Goal: Information Seeking & Learning: Understand process/instructions

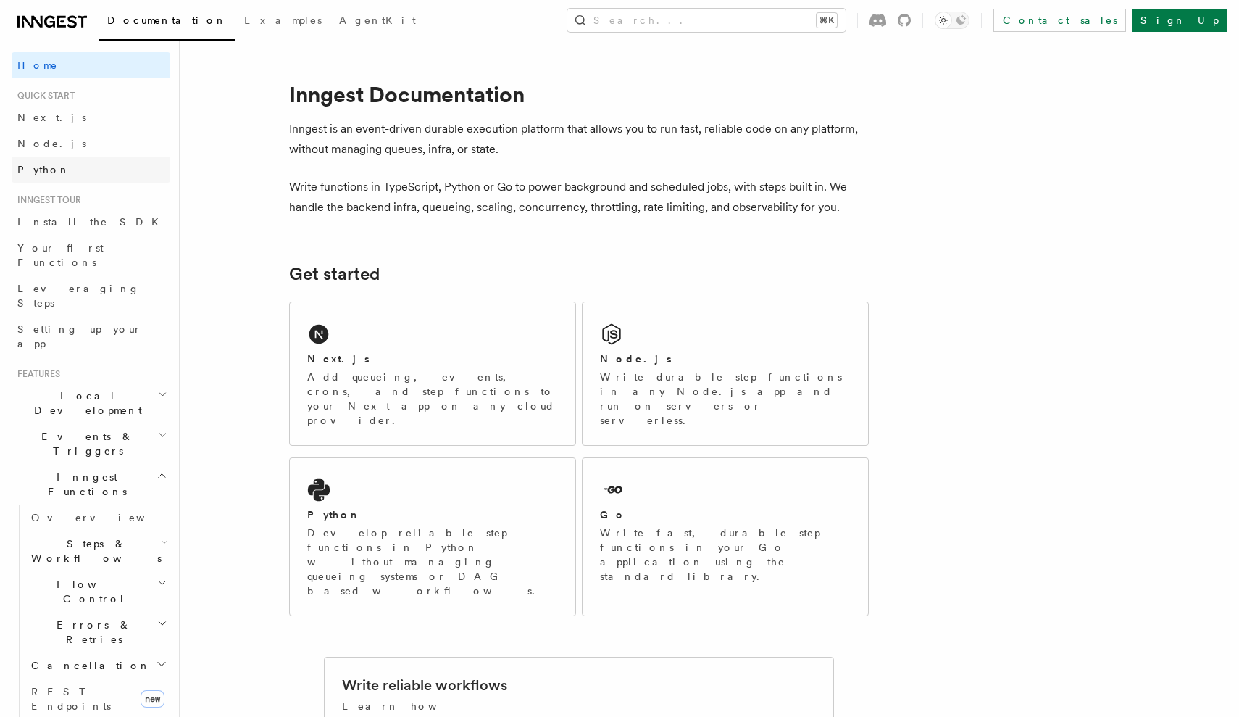
click at [41, 170] on span "Python" at bounding box center [43, 170] width 53 height 12
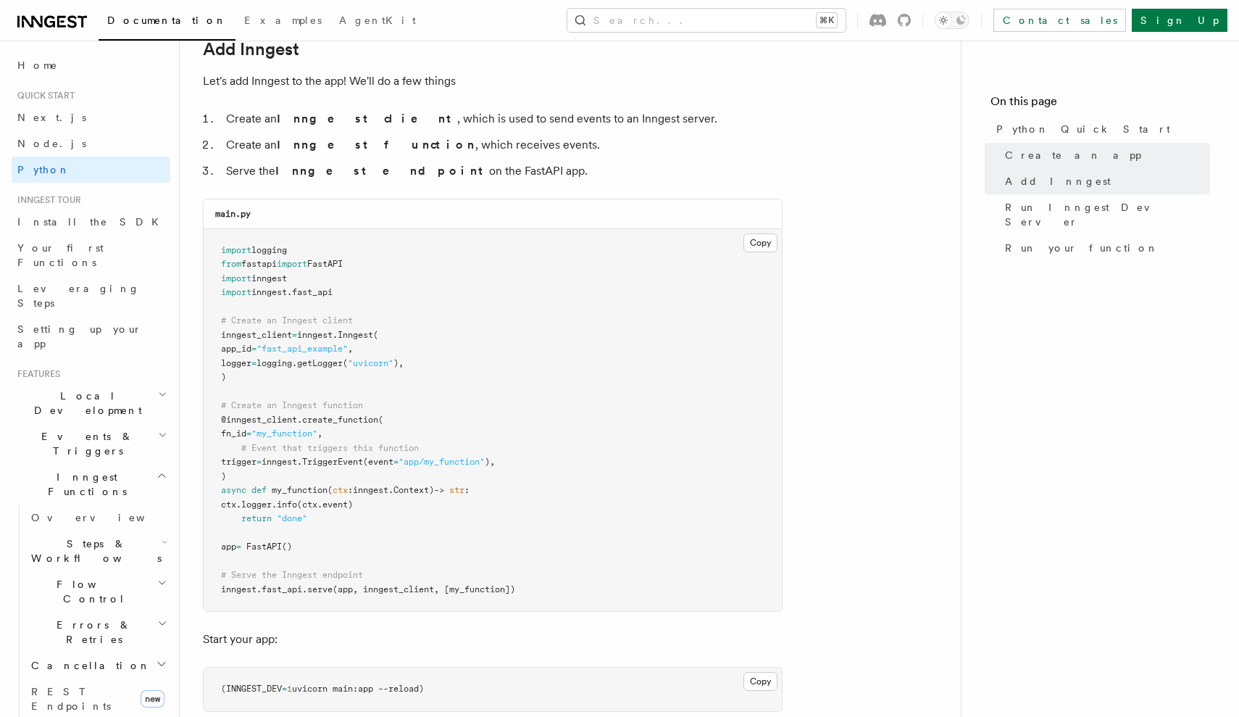
scroll to position [888, 0]
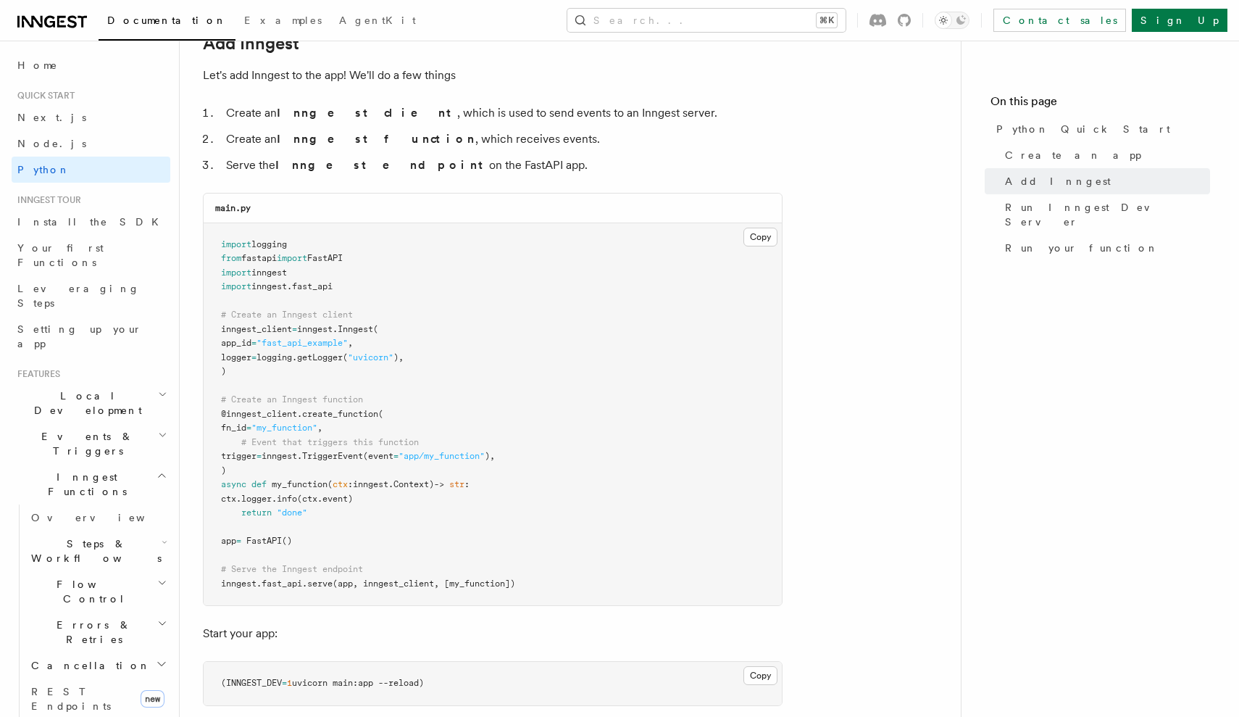
click at [270, 241] on span "logging" at bounding box center [269, 244] width 36 height 10
click at [333, 329] on span "inngest" at bounding box center [315, 329] width 36 height 10
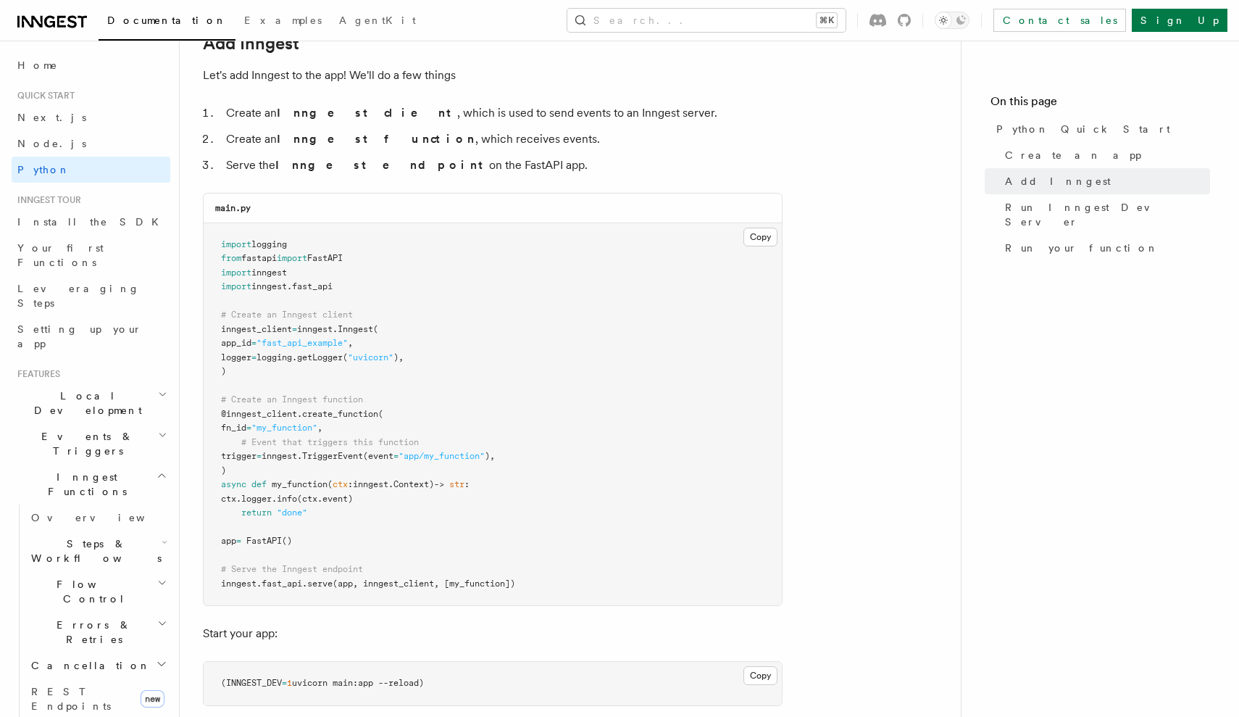
click at [370, 324] on span "Inngest" at bounding box center [356, 329] width 36 height 10
click at [251, 338] on span "app_id" at bounding box center [236, 343] width 30 height 10
click at [301, 338] on span ""fast_api_example"" at bounding box center [302, 343] width 91 height 10
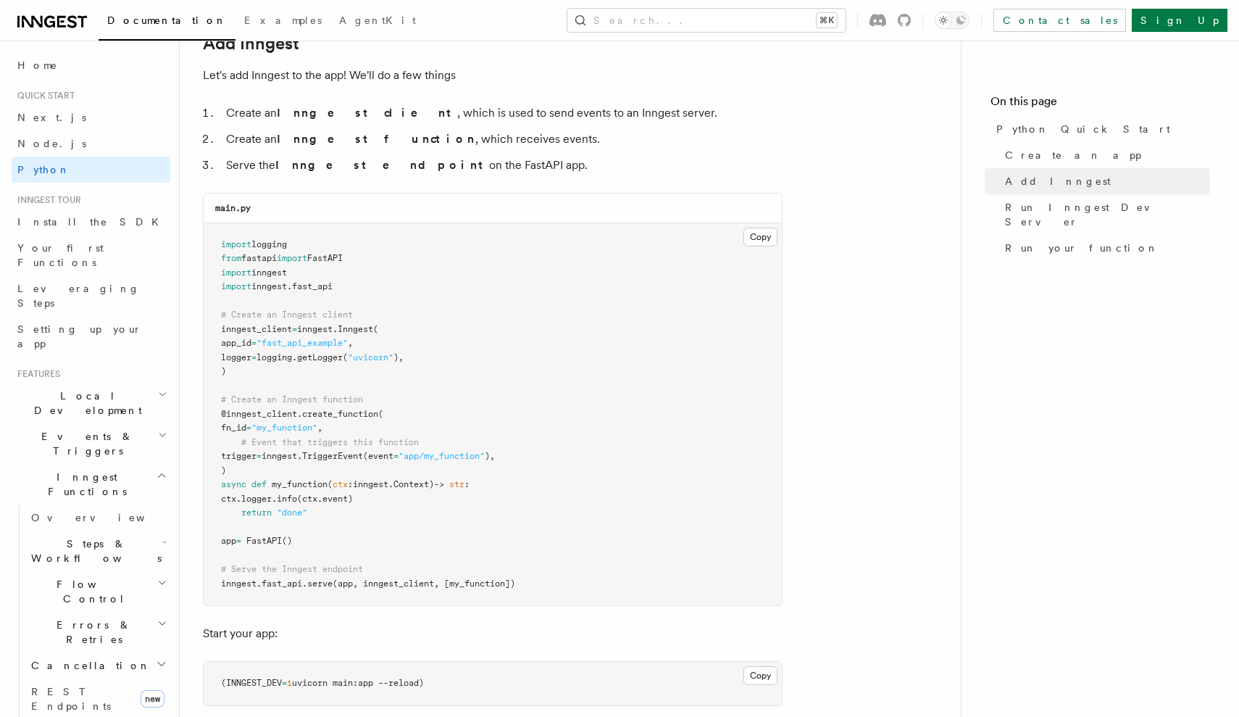
click at [301, 338] on span ""fast_api_example"" at bounding box center [302, 343] width 91 height 10
click at [393, 356] on span ""uvicorn"" at bounding box center [371, 357] width 46 height 10
click at [304, 422] on span ""my_function"" at bounding box center [284, 427] width 66 height 10
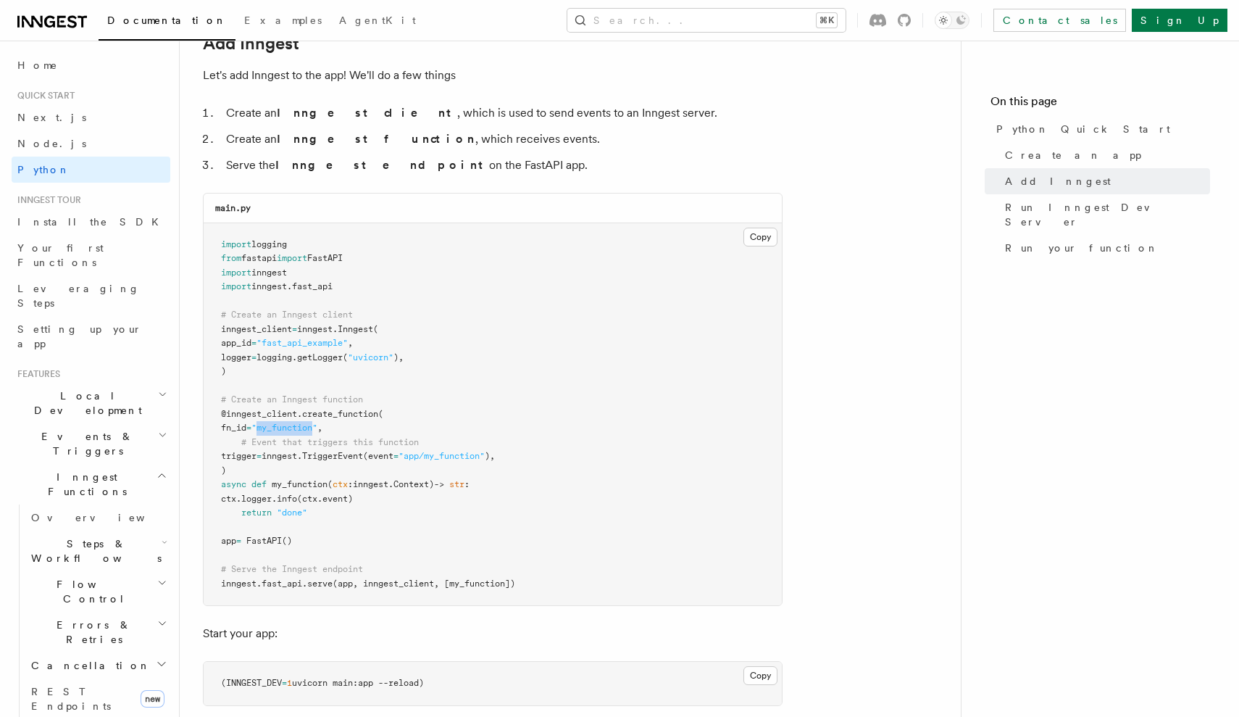
click at [257, 451] on span "trigger" at bounding box center [239, 456] width 36 height 10
click at [472, 451] on span ""app/my_function"" at bounding box center [442, 456] width 86 height 10
click at [236, 479] on span "async" at bounding box center [233, 484] width 25 height 10
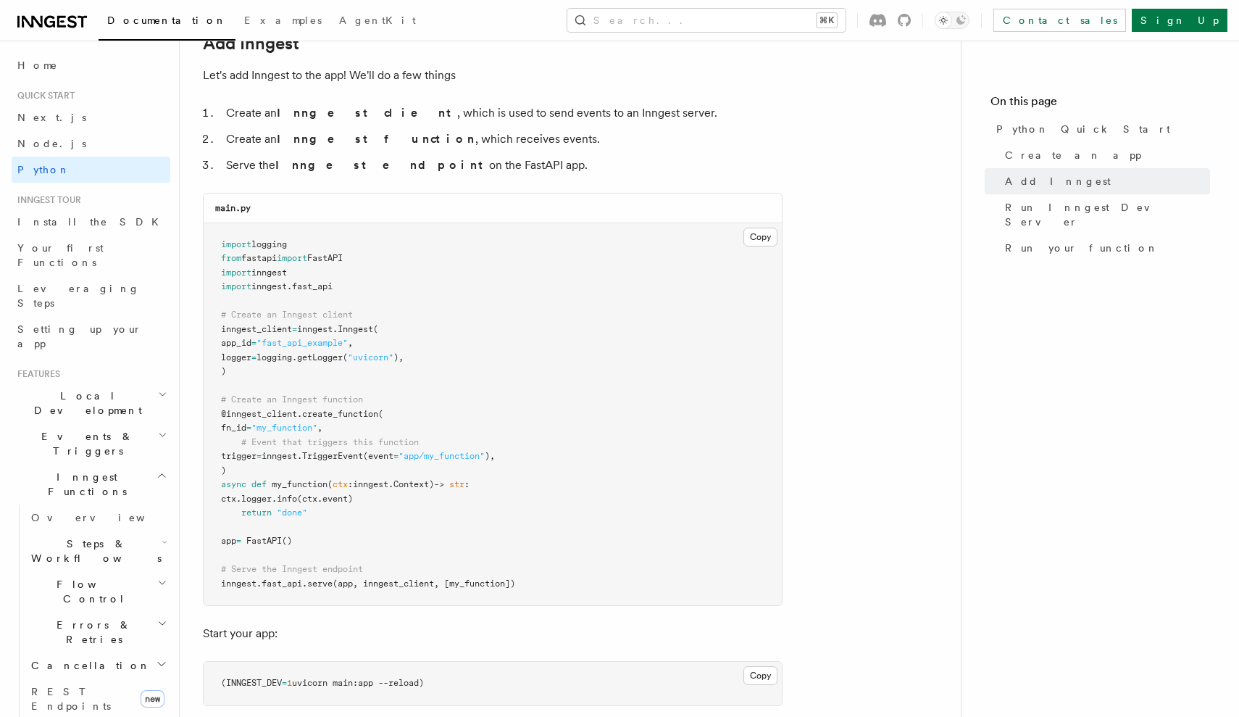
click at [236, 479] on span "async" at bounding box center [233, 484] width 25 height 10
click at [322, 578] on span "serve" at bounding box center [319, 583] width 25 height 10
